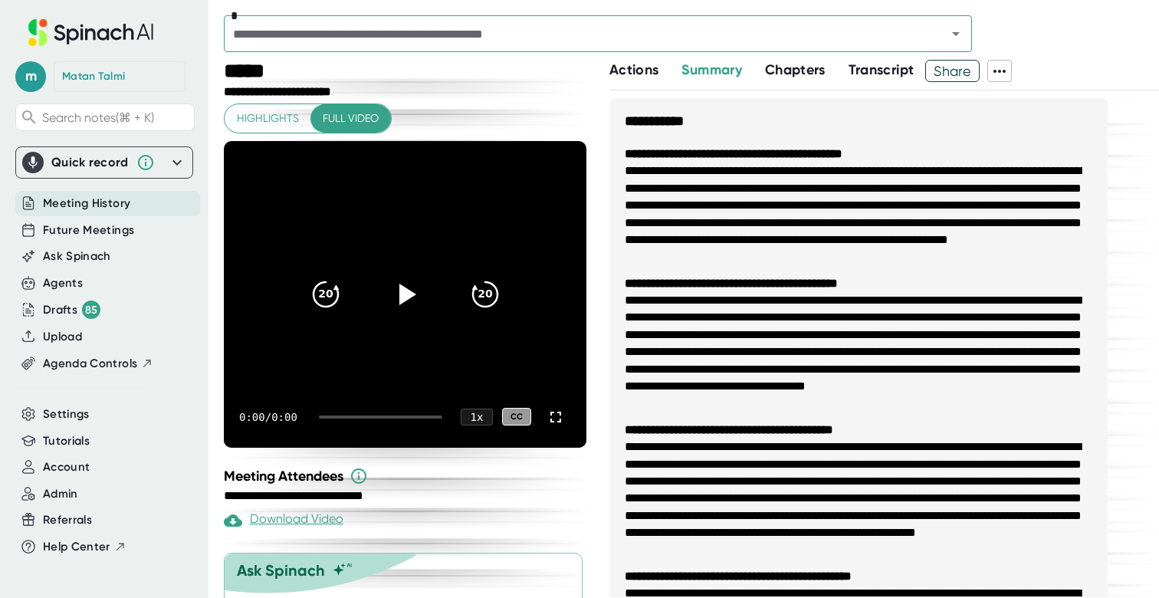
click at [81, 198] on span "Meeting History" at bounding box center [86, 204] width 87 height 18
click at [87, 224] on span "Future Meetings" at bounding box center [88, 230] width 91 height 18
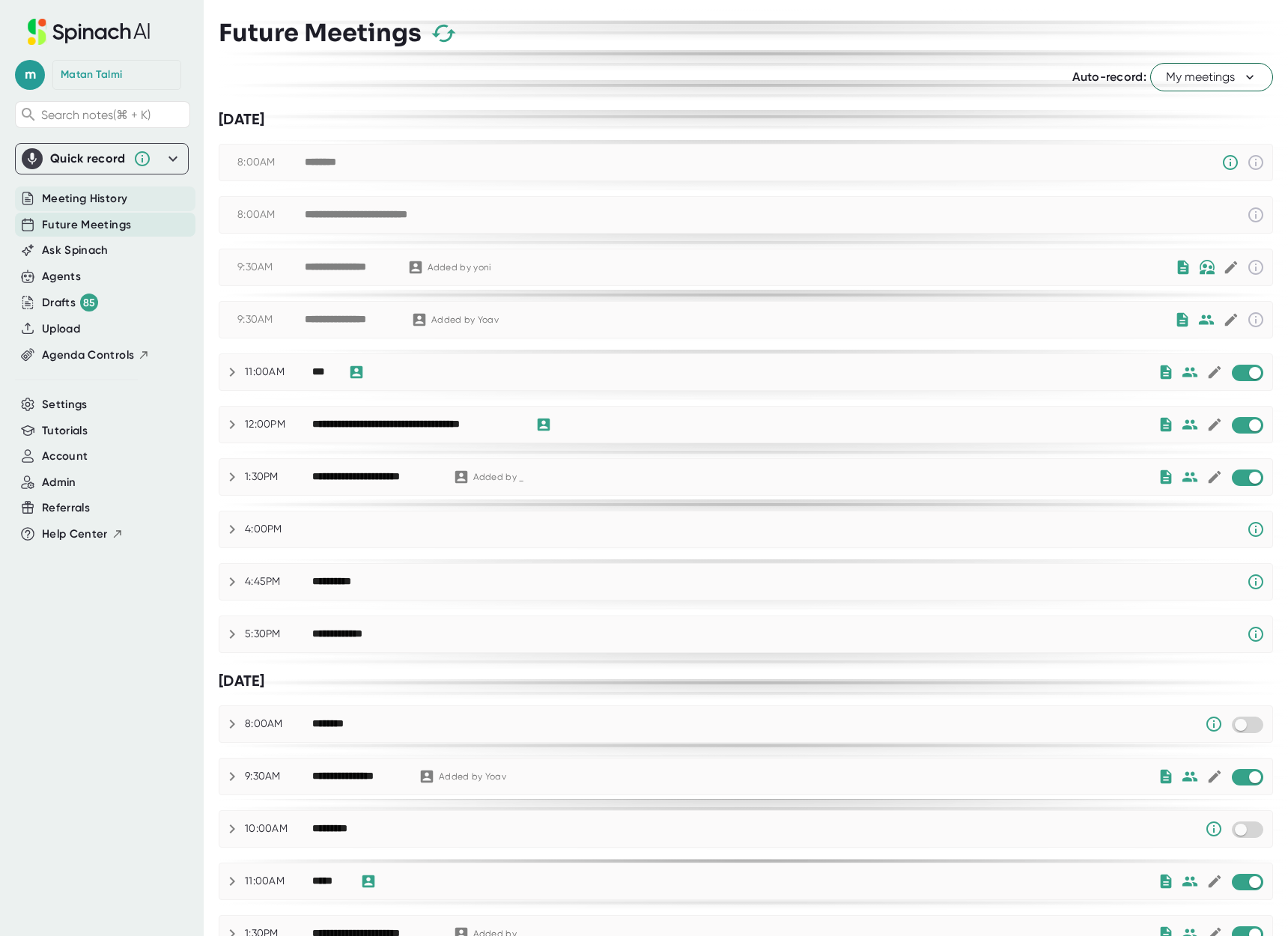
click at [74, 197] on span "Meeting History" at bounding box center [84, 199] width 85 height 18
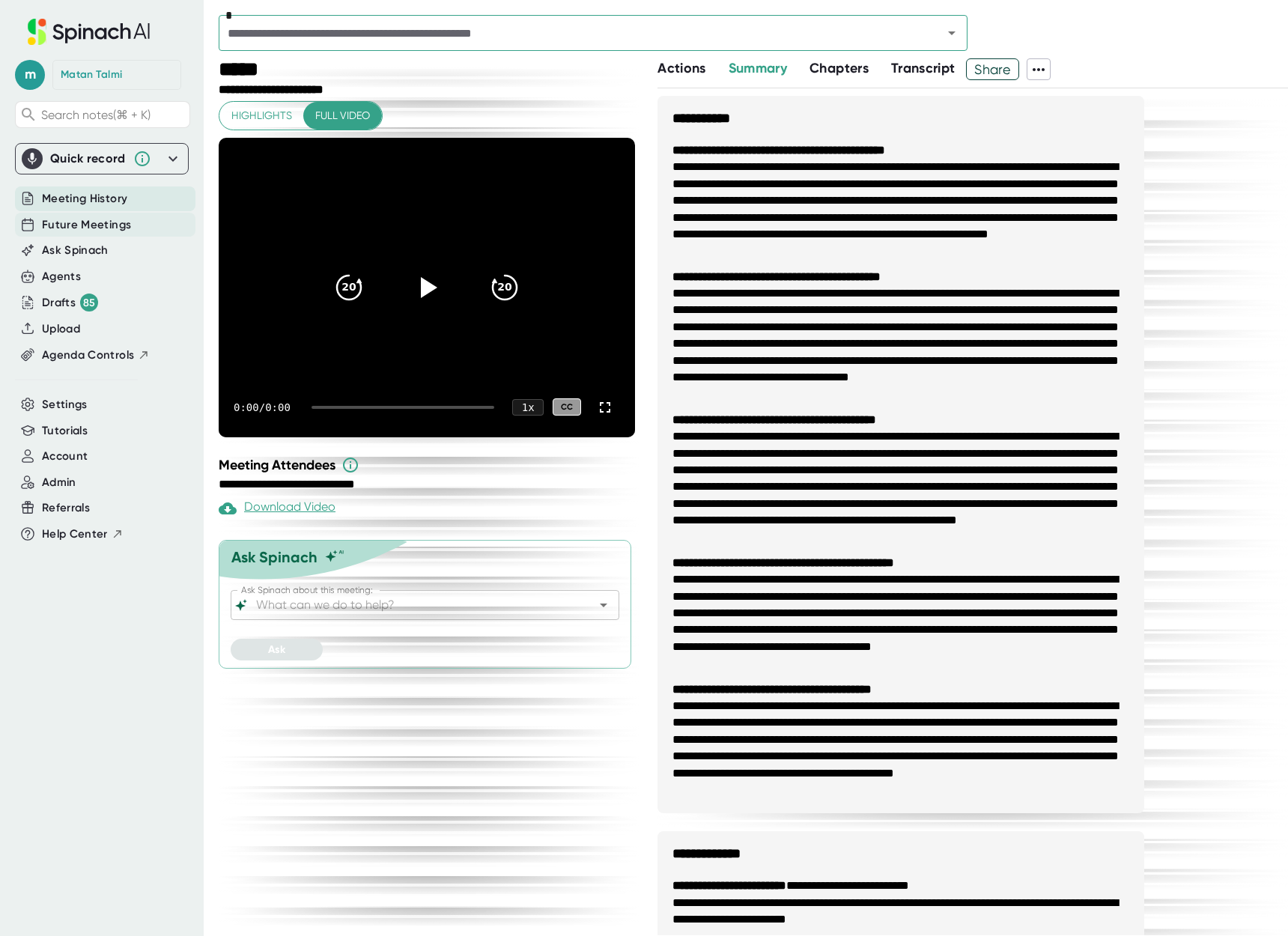
click at [72, 233] on span "Future Meetings" at bounding box center [86, 225] width 89 height 18
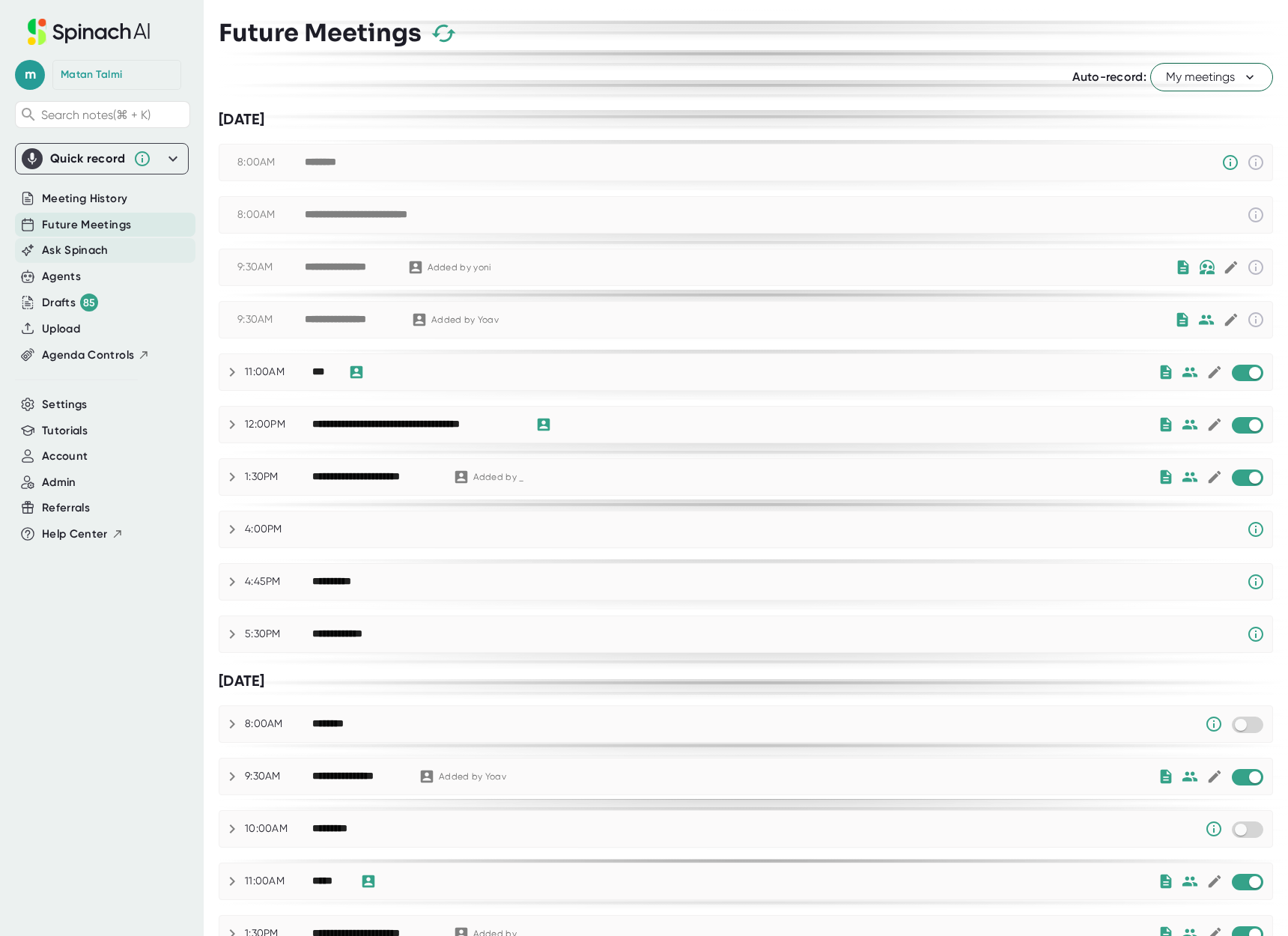
click at [72, 253] on span "Ask Spinach" at bounding box center [75, 250] width 66 height 18
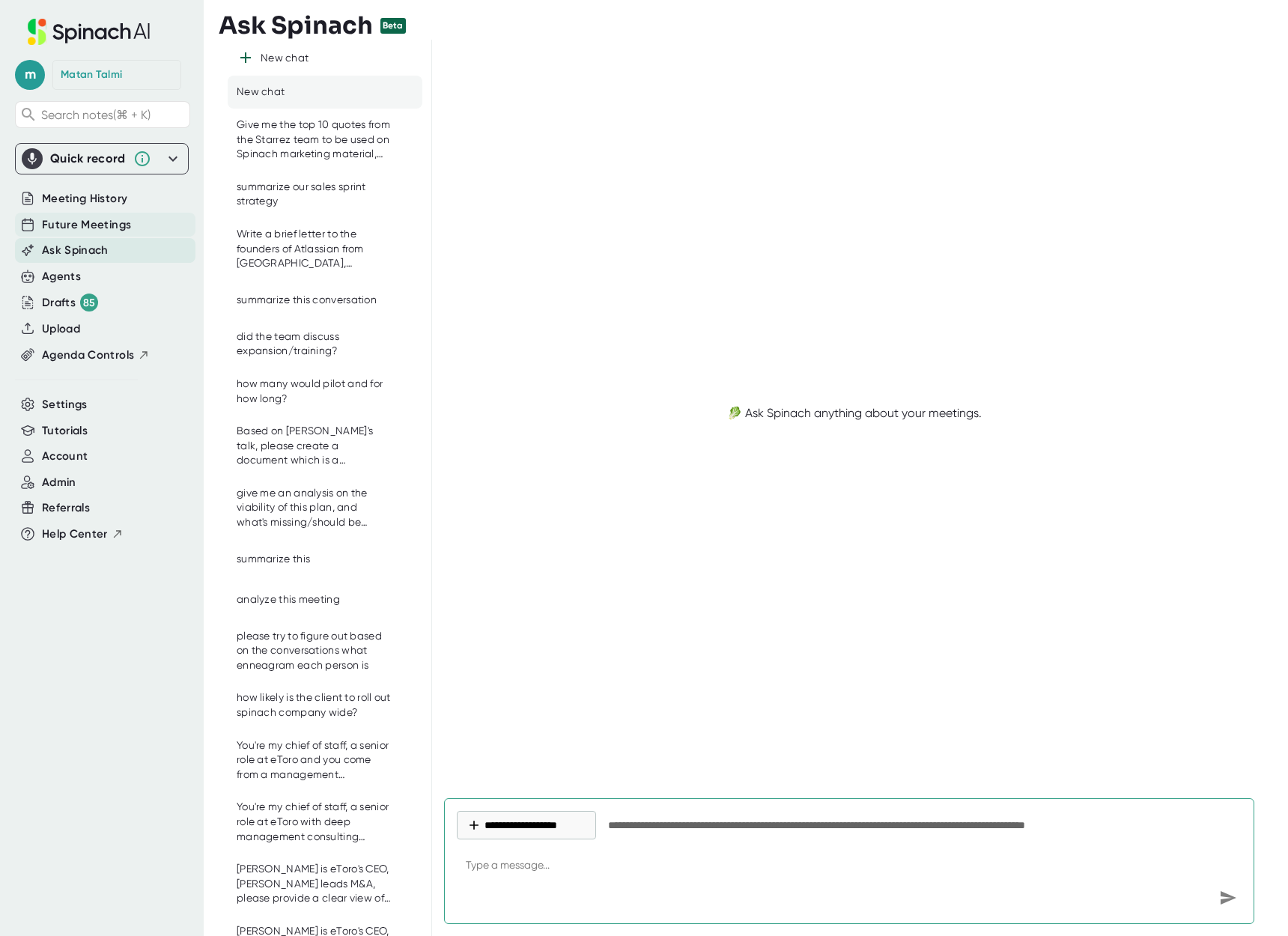
type textarea "x"
click at [66, 230] on span "Future Meetings" at bounding box center [86, 225] width 89 height 18
click at [65, 199] on span "Meeting History" at bounding box center [84, 199] width 85 height 18
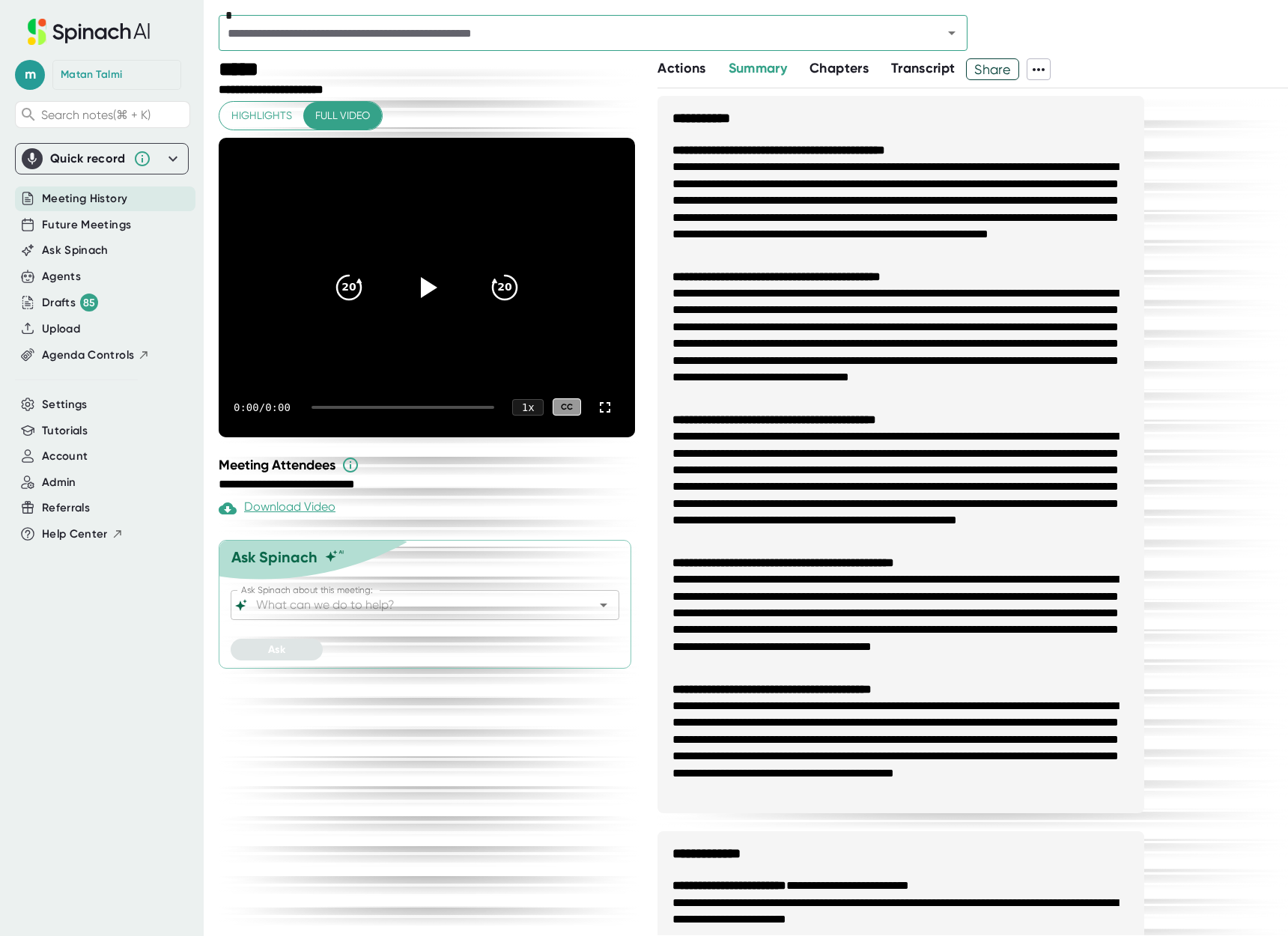
click at [81, 208] on div "Meeting History" at bounding box center [105, 198] width 181 height 24
click at [80, 231] on span "Future Meetings" at bounding box center [86, 225] width 89 height 18
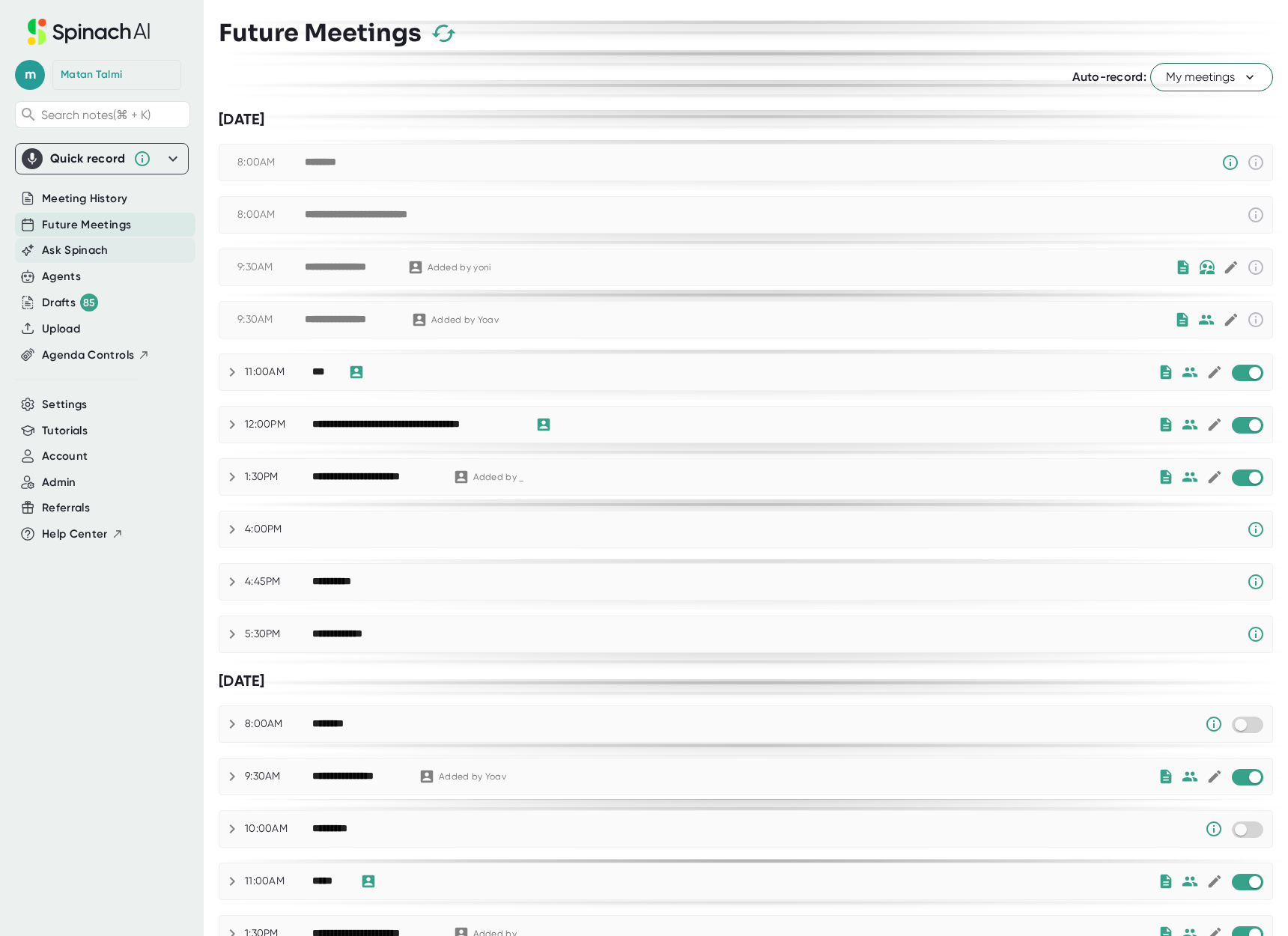
click at [73, 253] on span "Ask Spinach" at bounding box center [75, 250] width 66 height 18
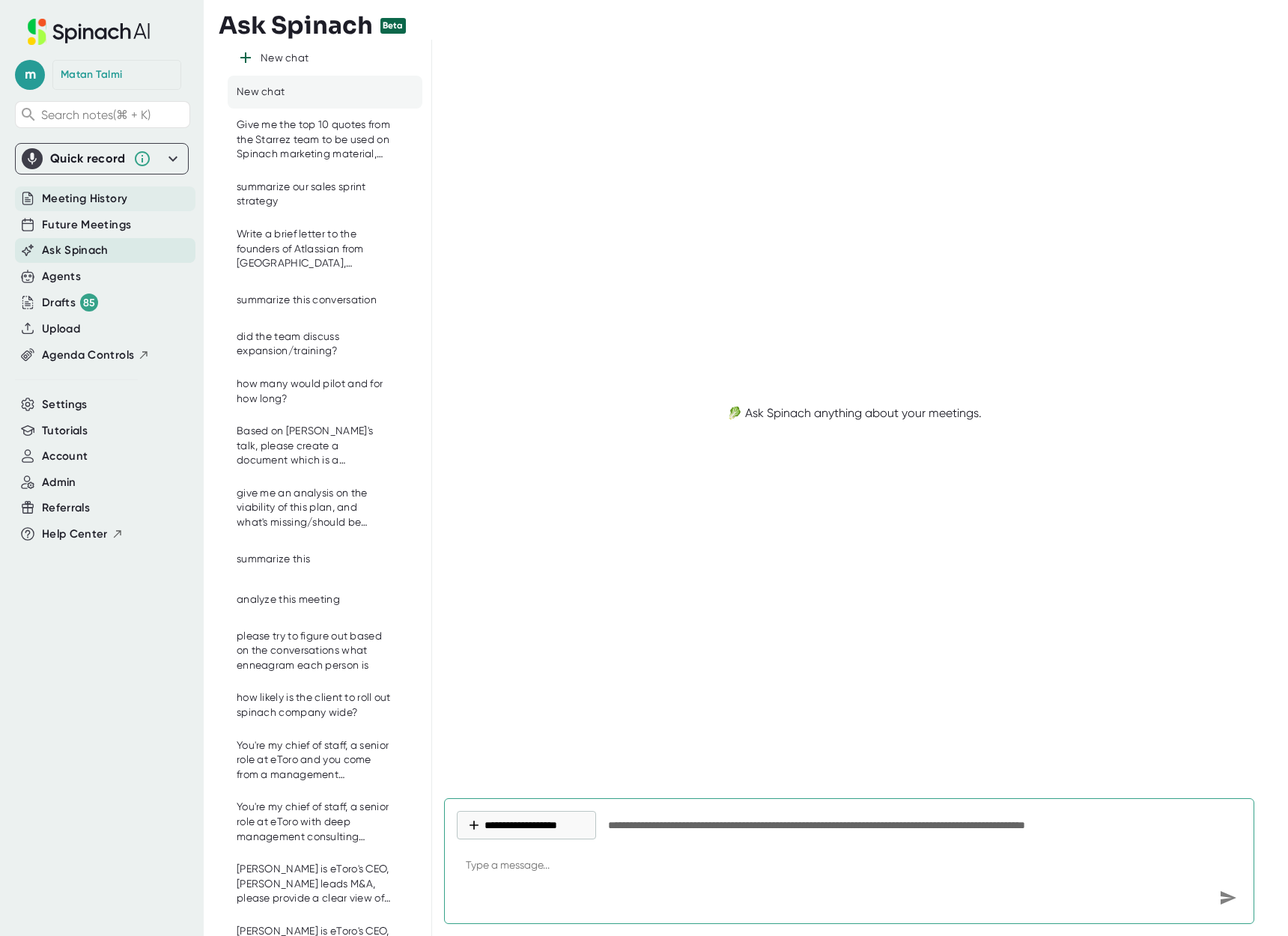
type textarea "x"
click at [55, 204] on span "Meeting History" at bounding box center [84, 199] width 85 height 18
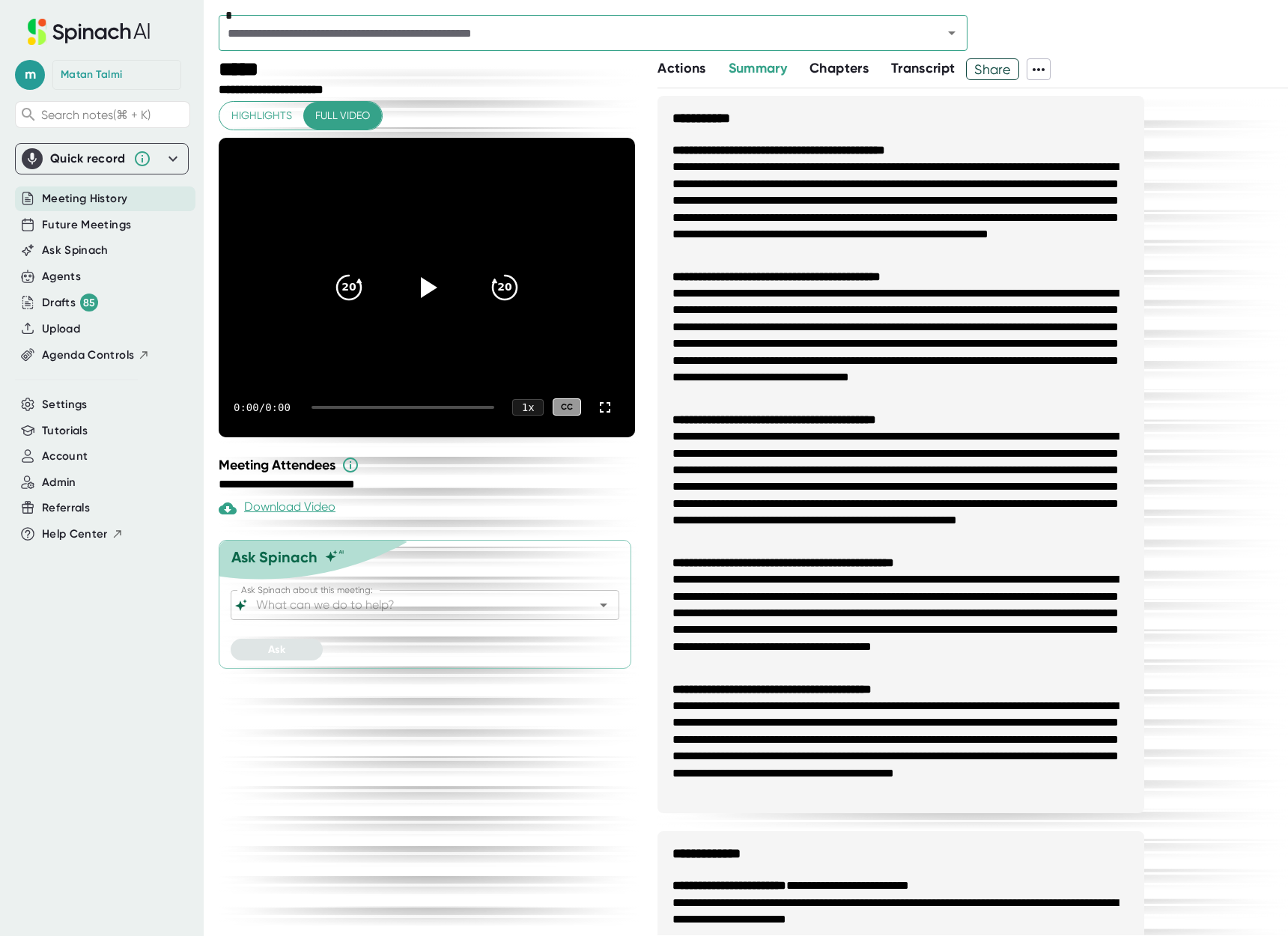
click at [74, 193] on span "Meeting History" at bounding box center [84, 199] width 85 height 18
click at [78, 268] on div "Agents" at bounding box center [62, 277] width 39 height 18
